Goal: Information Seeking & Learning: Learn about a topic

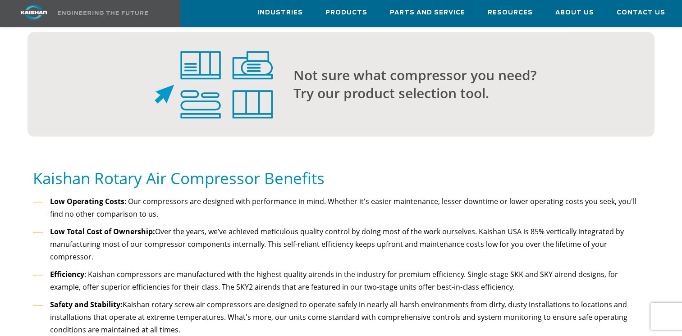
scroll to position [830, 0]
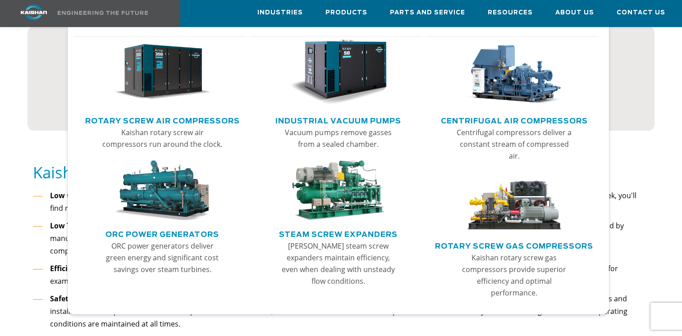
click at [140, 126] on link "Rotary Screw Air Compressors" at bounding box center [162, 120] width 155 height 14
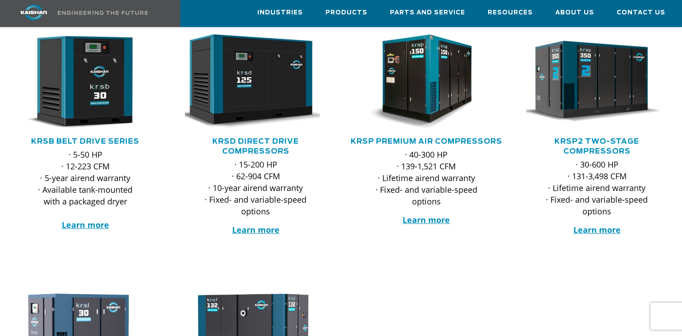
scroll to position [162, 0]
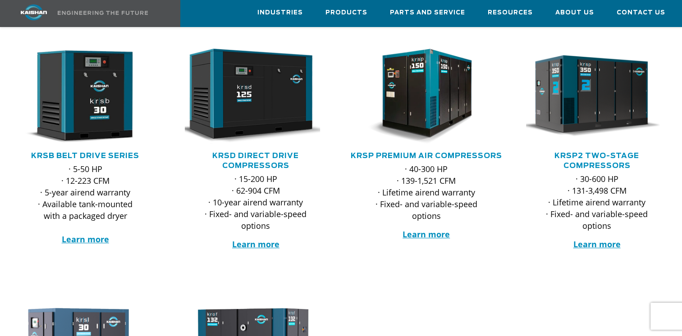
click at [95, 217] on p "· 5-50 HP · 12-223 CFM · 5-year airend warranty · Available tank-mounted with a…" at bounding box center [85, 204] width 106 height 82
click at [90, 234] on strong "Learn more" at bounding box center [85, 239] width 47 height 11
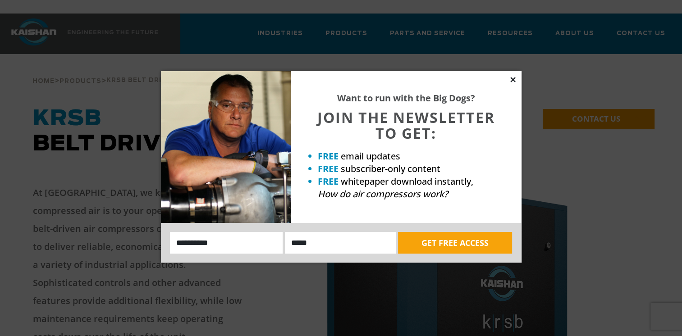
click at [512, 77] on icon at bounding box center [513, 80] width 8 height 8
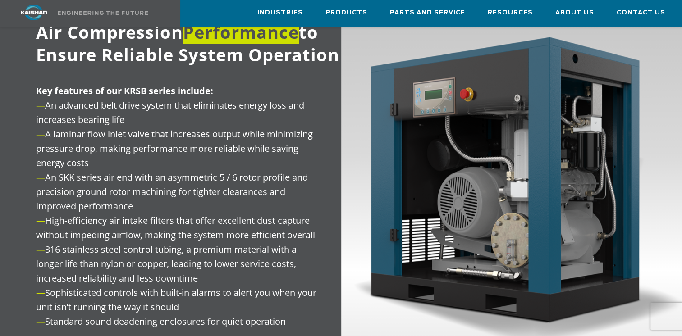
scroll to position [974, 0]
